Goal: Task Accomplishment & Management: Complete application form

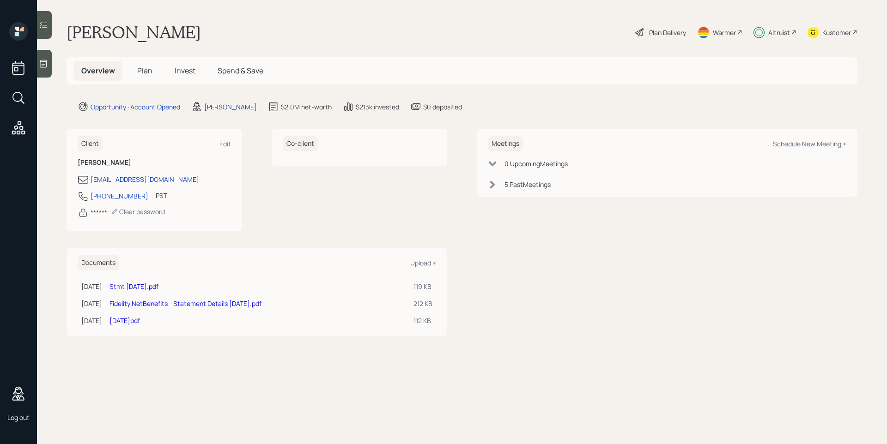
click at [645, 32] on div "Plan Delivery" at bounding box center [660, 32] width 53 height 20
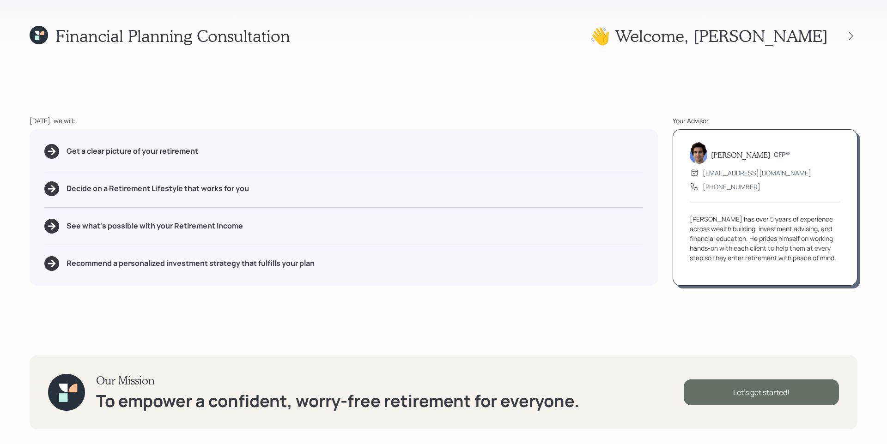
click at [798, 381] on div "Let's get started!" at bounding box center [761, 393] width 155 height 26
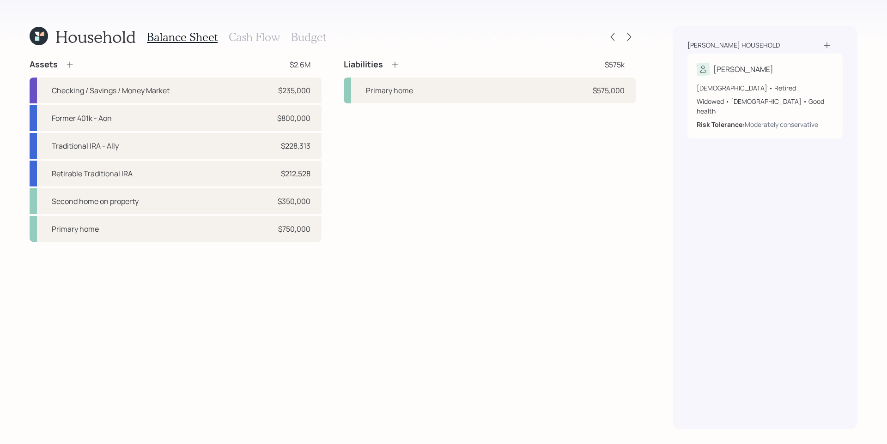
click at [266, 40] on h3 "Cash Flow" at bounding box center [254, 36] width 51 height 13
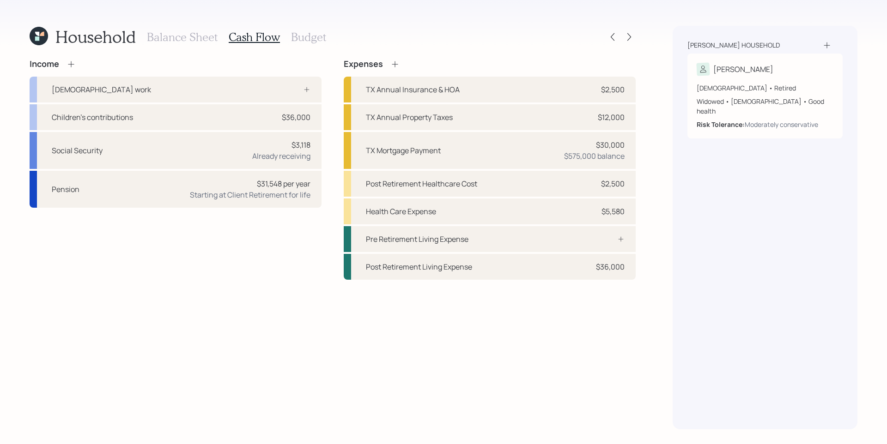
click at [309, 38] on h3 "Budget" at bounding box center [308, 36] width 35 height 13
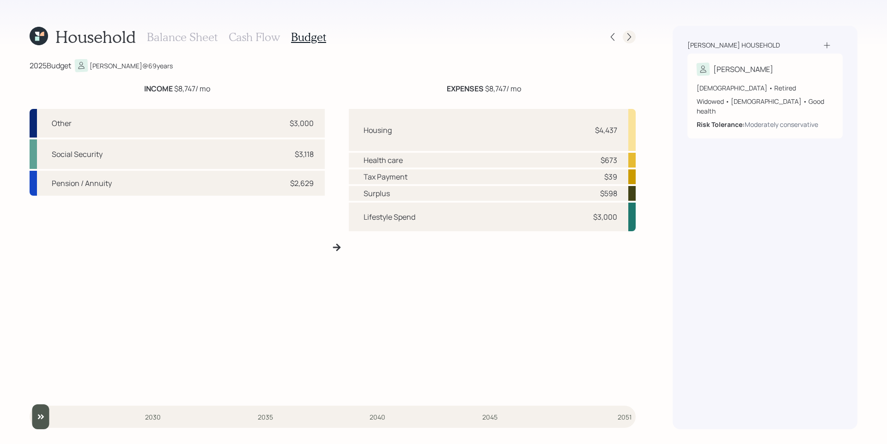
click at [629, 37] on icon at bounding box center [628, 36] width 9 height 9
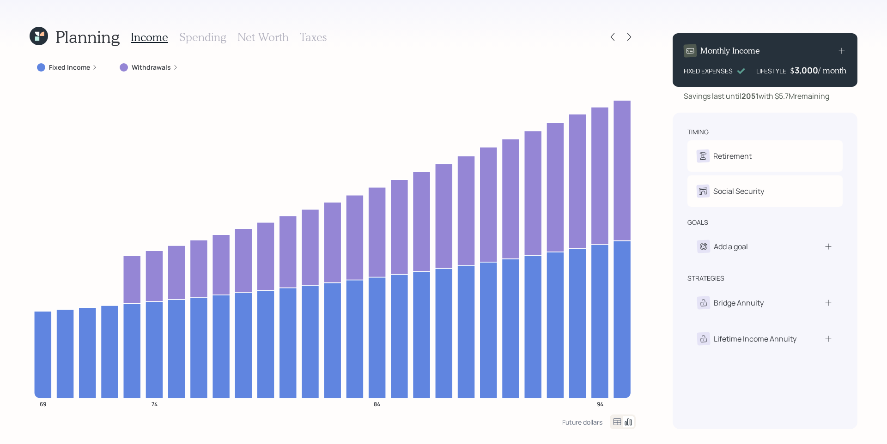
click at [629, 37] on icon at bounding box center [628, 36] width 9 height 9
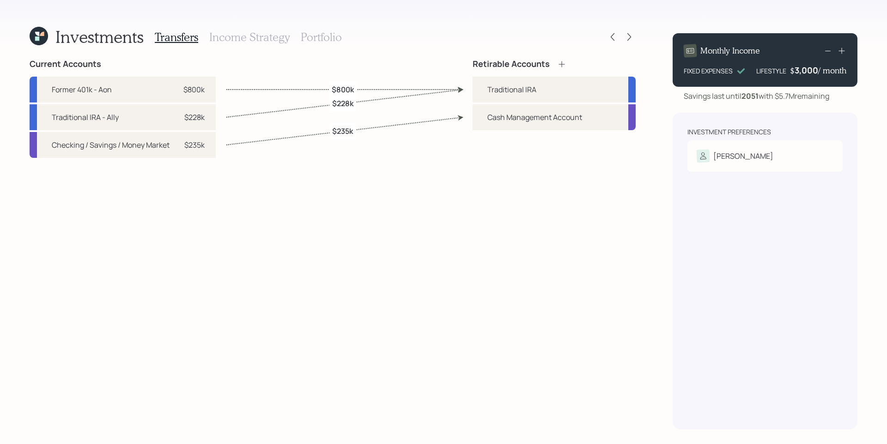
click at [629, 37] on icon at bounding box center [628, 36] width 9 height 9
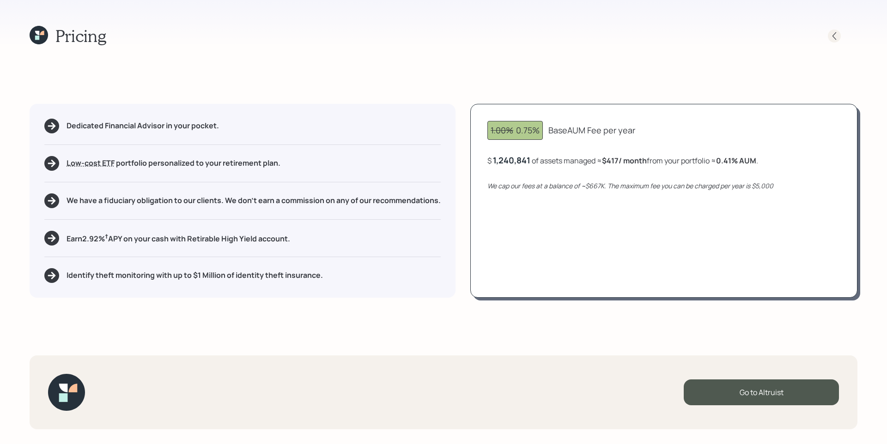
click at [840, 34] on div at bounding box center [843, 36] width 30 height 13
click at [837, 34] on icon at bounding box center [833, 35] width 9 height 9
